Goal: Information Seeking & Learning: Check status

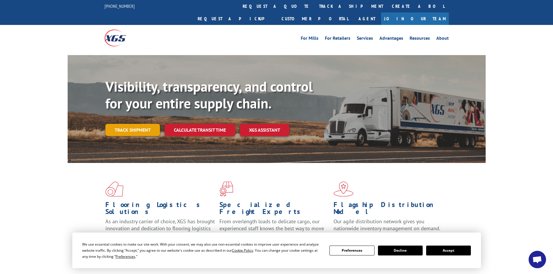
click at [141, 124] on link "Track shipment" at bounding box center [132, 130] width 55 height 12
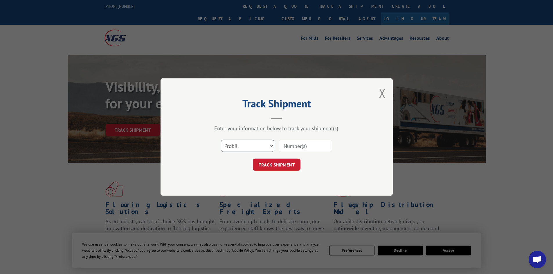
click at [270, 146] on select "Select category... Probill BOL PO" at bounding box center [247, 146] width 53 height 12
select select "po"
click at [221, 140] on select "Select category... Probill BOL PO" at bounding box center [247, 146] width 53 height 12
click at [296, 145] on input at bounding box center [305, 146] width 53 height 12
paste input "18523675"
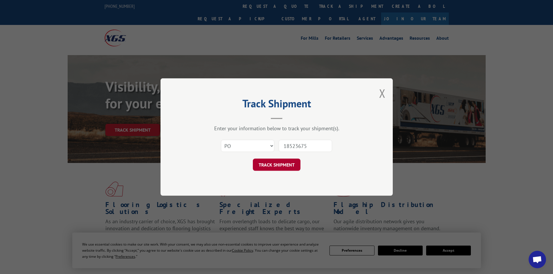
type input "18523675"
click at [280, 166] on button "TRACK SHIPMENT" at bounding box center [277, 165] width 48 height 12
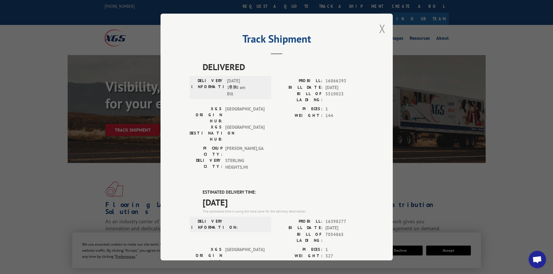
click at [382, 30] on button "Close modal" at bounding box center [382, 28] width 6 height 15
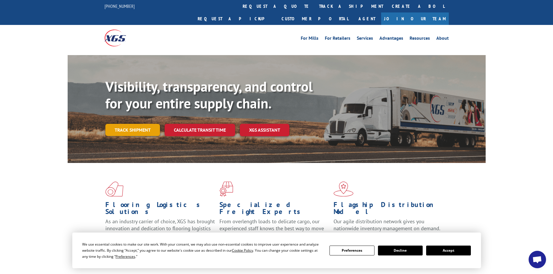
click at [145, 124] on link "Track shipment" at bounding box center [132, 130] width 55 height 12
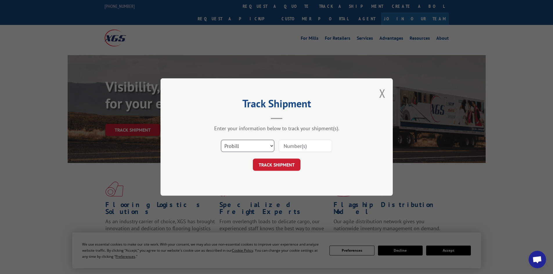
click at [256, 148] on select "Select category... Probill BOL PO" at bounding box center [247, 146] width 53 height 12
select select "po"
click at [221, 140] on select "Select category... Probill BOL PO" at bounding box center [247, 146] width 53 height 12
click at [289, 146] on input at bounding box center [305, 146] width 53 height 12
paste input "18523666"
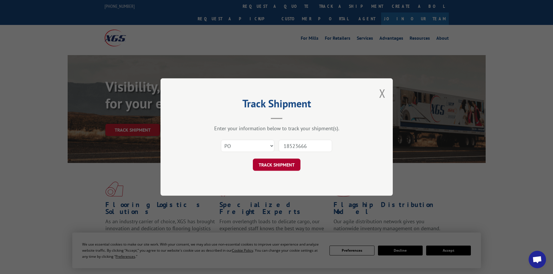
type input "18523666"
click at [279, 168] on button "TRACK SHIPMENT" at bounding box center [277, 165] width 48 height 12
